Goal: Find specific page/section: Find specific page/section

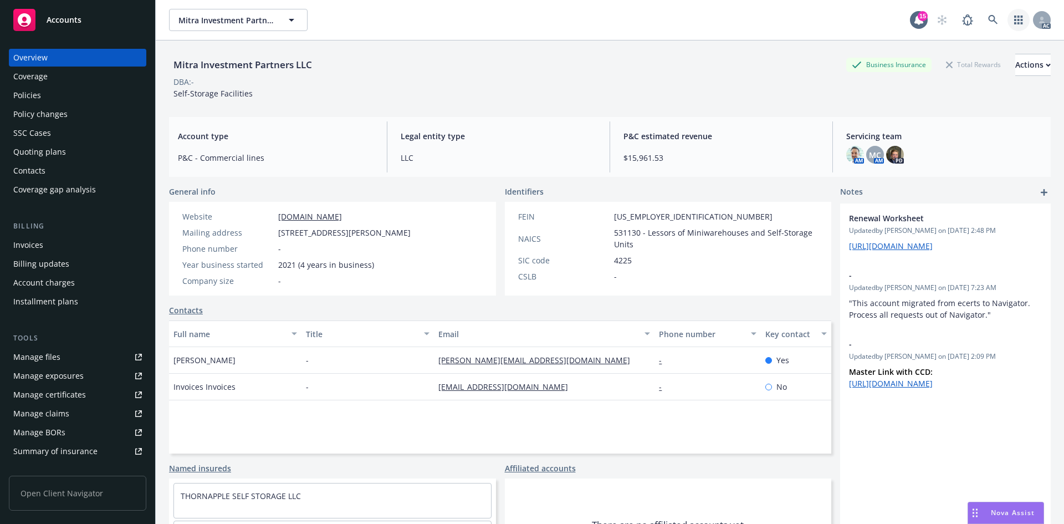
click at [1008, 19] on link "button" at bounding box center [1019, 20] width 22 height 22
click at [982, 18] on link at bounding box center [993, 20] width 22 height 22
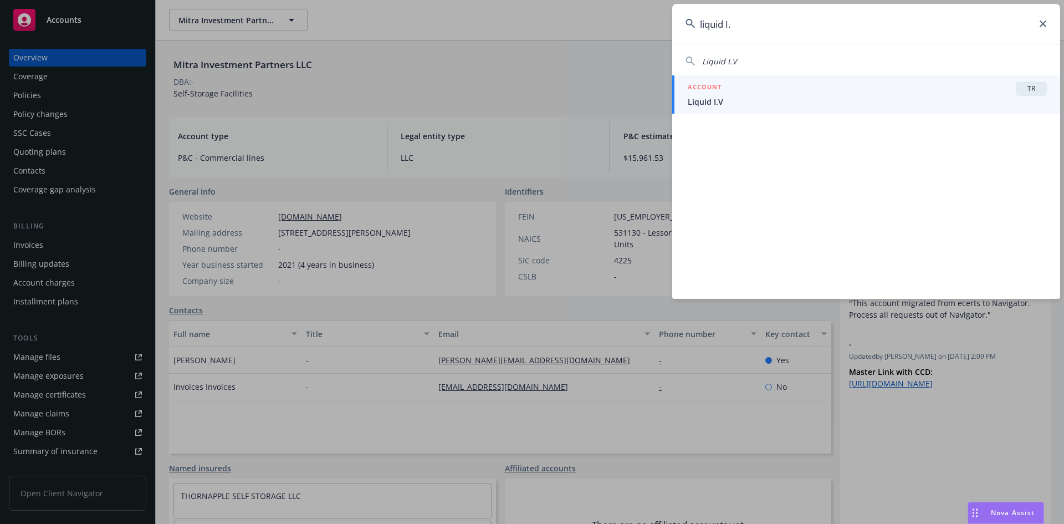
type input "liquid I."
